Goal: Find specific page/section

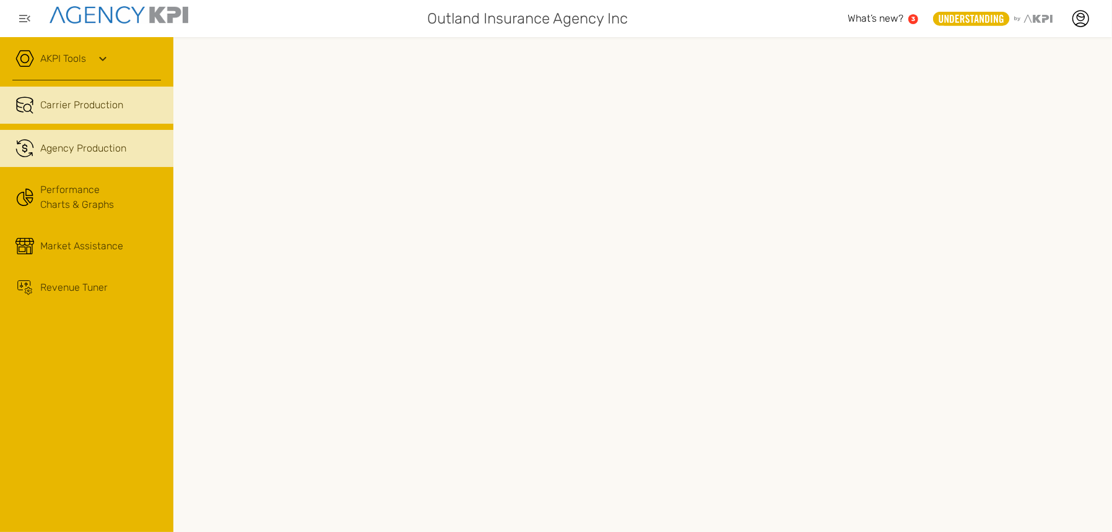
click at [150, 145] on link ".cls-1{fill:none;stroke:#221f20;stroke-linecap:round;stroke-linejoin:round;stro…" at bounding box center [86, 148] width 173 height 37
click at [102, 108] on span "Carrier Production" at bounding box center [81, 105] width 83 height 15
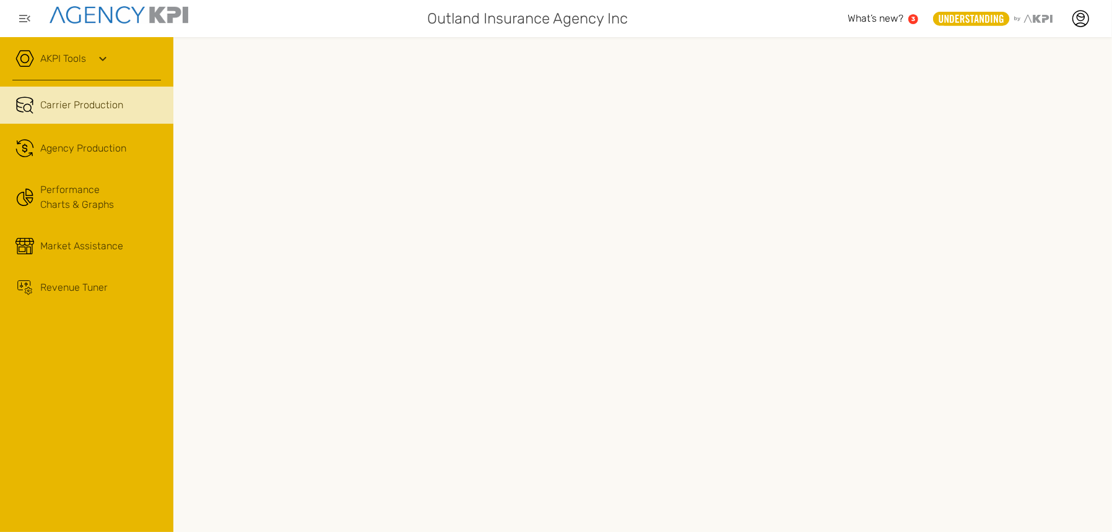
click at [889, 15] on icon at bounding box center [971, 19] width 76 height 14
click at [889, 17] on icon at bounding box center [971, 19] width 76 height 14
click at [58, 63] on link "AKPI Tools" at bounding box center [63, 58] width 46 height 15
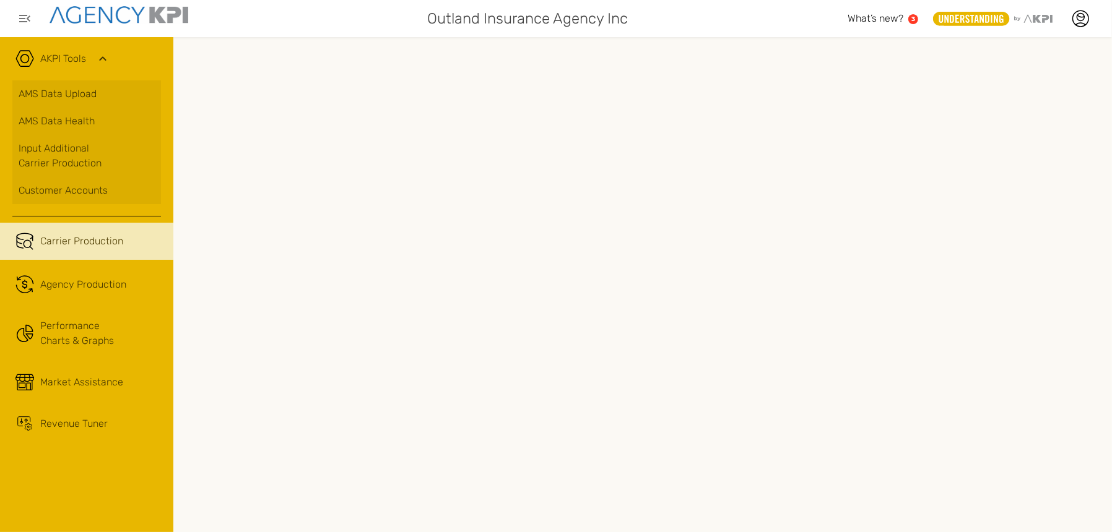
click at [59, 63] on link "AKPI Tools" at bounding box center [63, 58] width 46 height 15
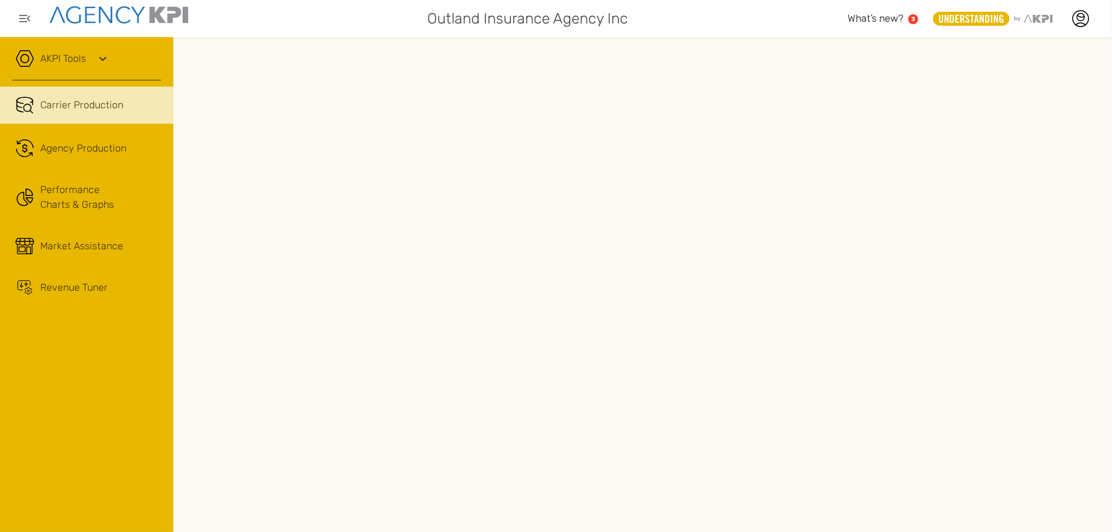
click at [371, 37] on div at bounding box center [642, 284] width 938 height 495
